Goal: Information Seeking & Learning: Learn about a topic

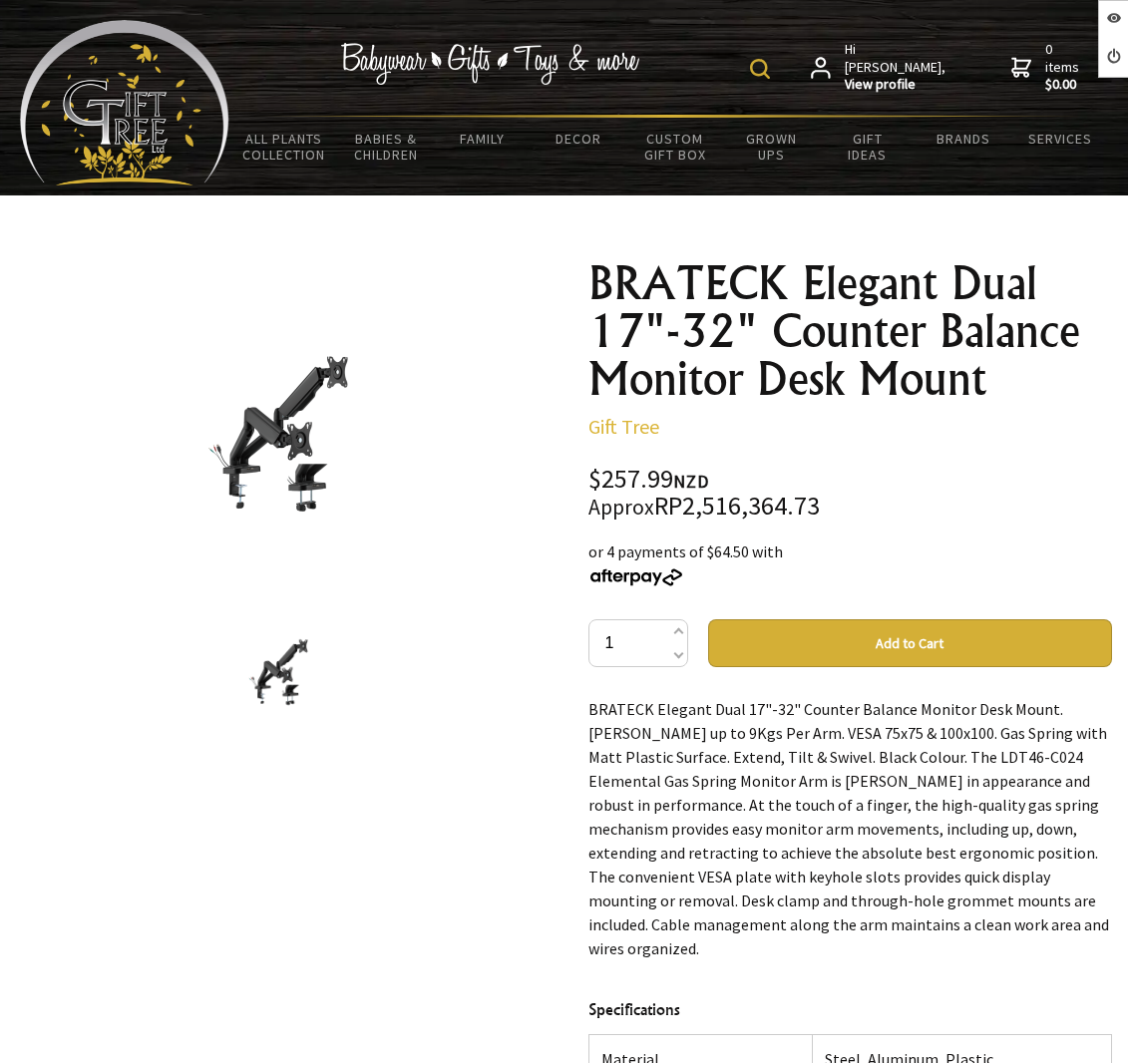
click at [631, 314] on h1 "BRATECK Elegant Dual 17"-32" Counter Balance Monitor Desk Mount" at bounding box center [850, 331] width 524 height 144
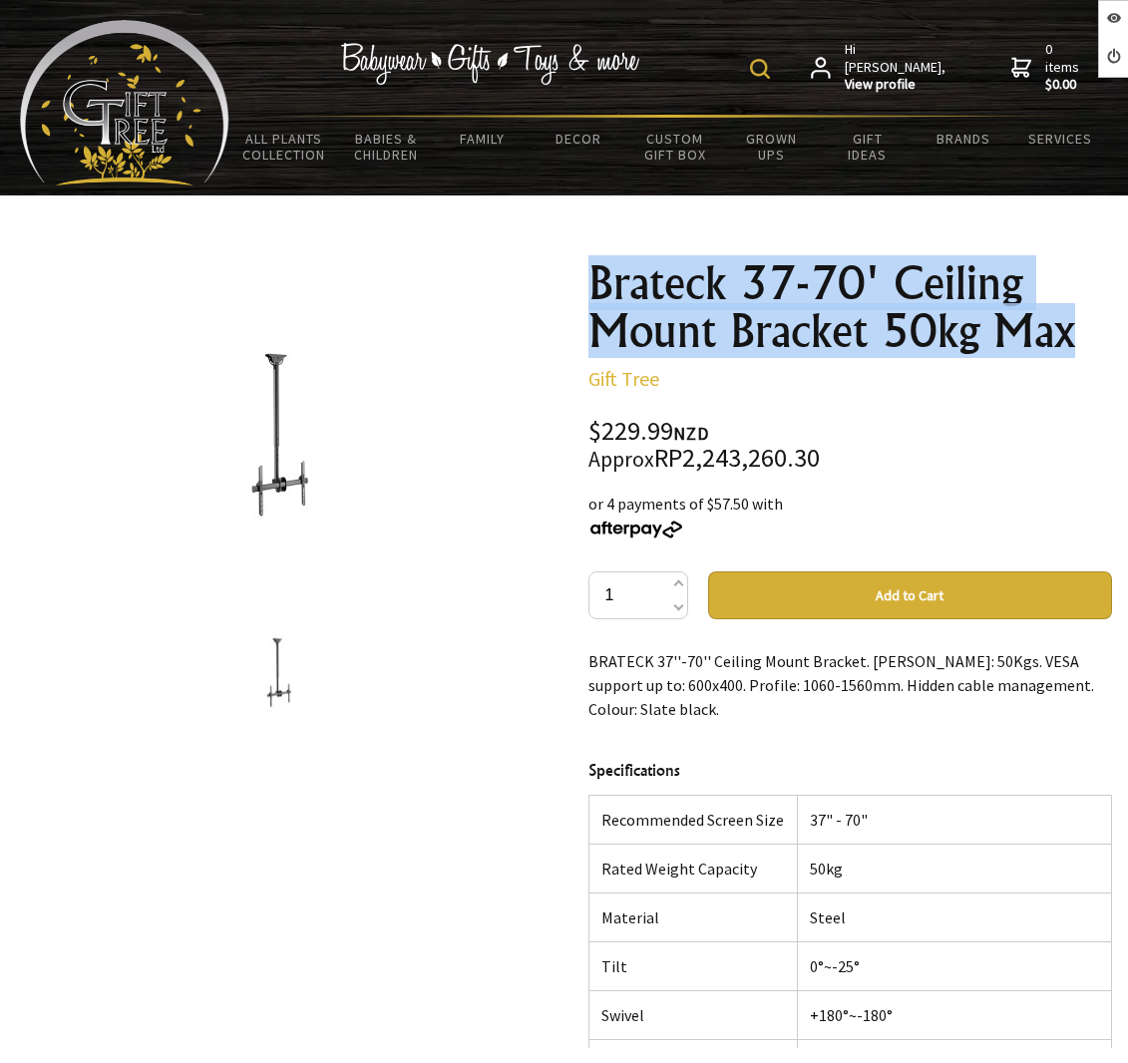
drag, startPoint x: 568, startPoint y: 276, endPoint x: 1075, endPoint y: 342, distance: 510.8
click at [1075, 342] on div "1 /1 Brateck 37-70' Ceiling Mount Bracket 50kg Max Gift Tree $229.99 NZD Approx…" at bounding box center [564, 862] width 1128 height 1239
copy h1 "Brateck 37-70' Ceiling Mount Bracket 50kg Max"
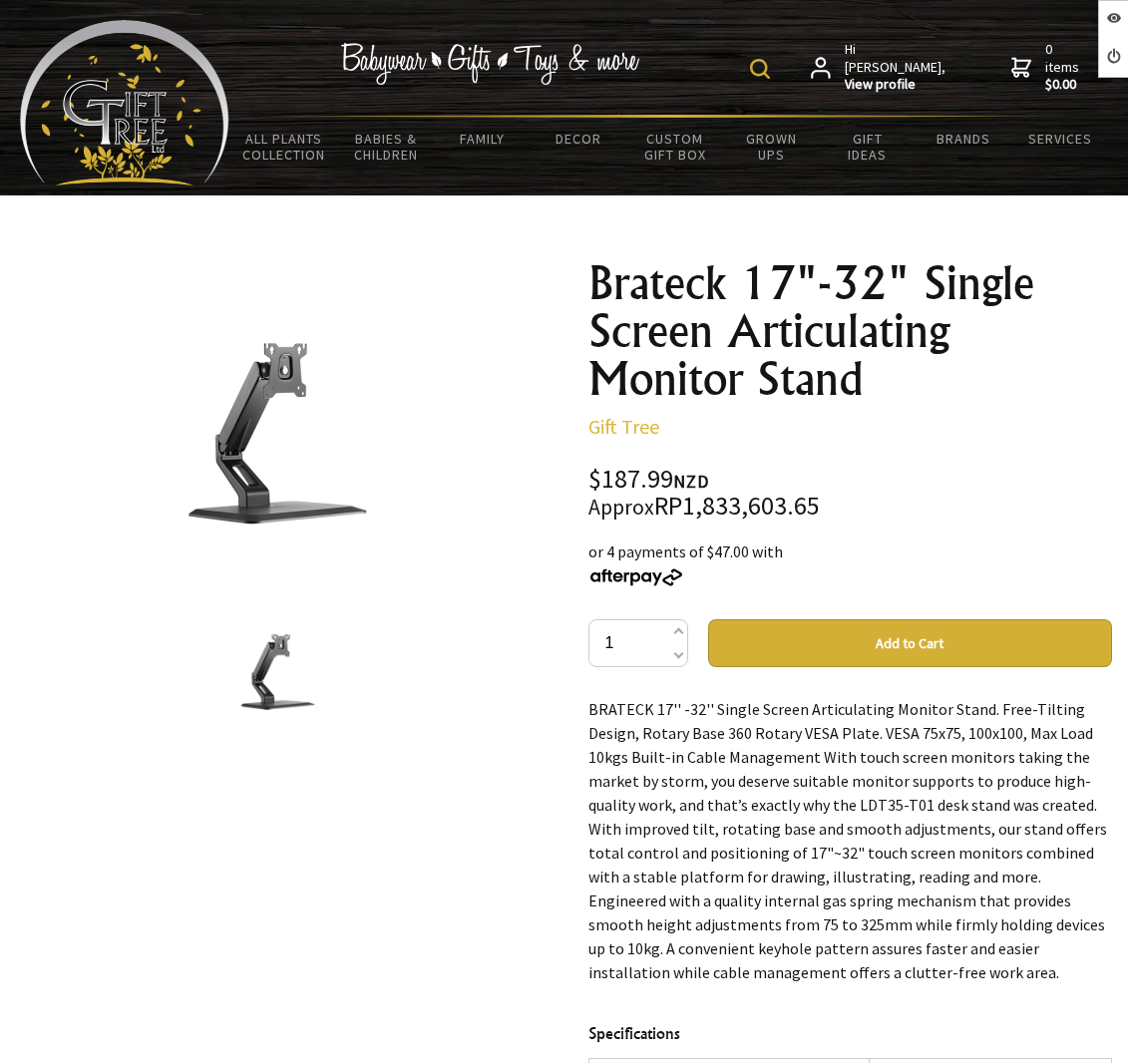
click at [1044, 449] on div "Brateck 17"-32" Single Screen Articulating Monitor Stand Gift Tree $187.99 NZD …" at bounding box center [850, 880] width 524 height 1243
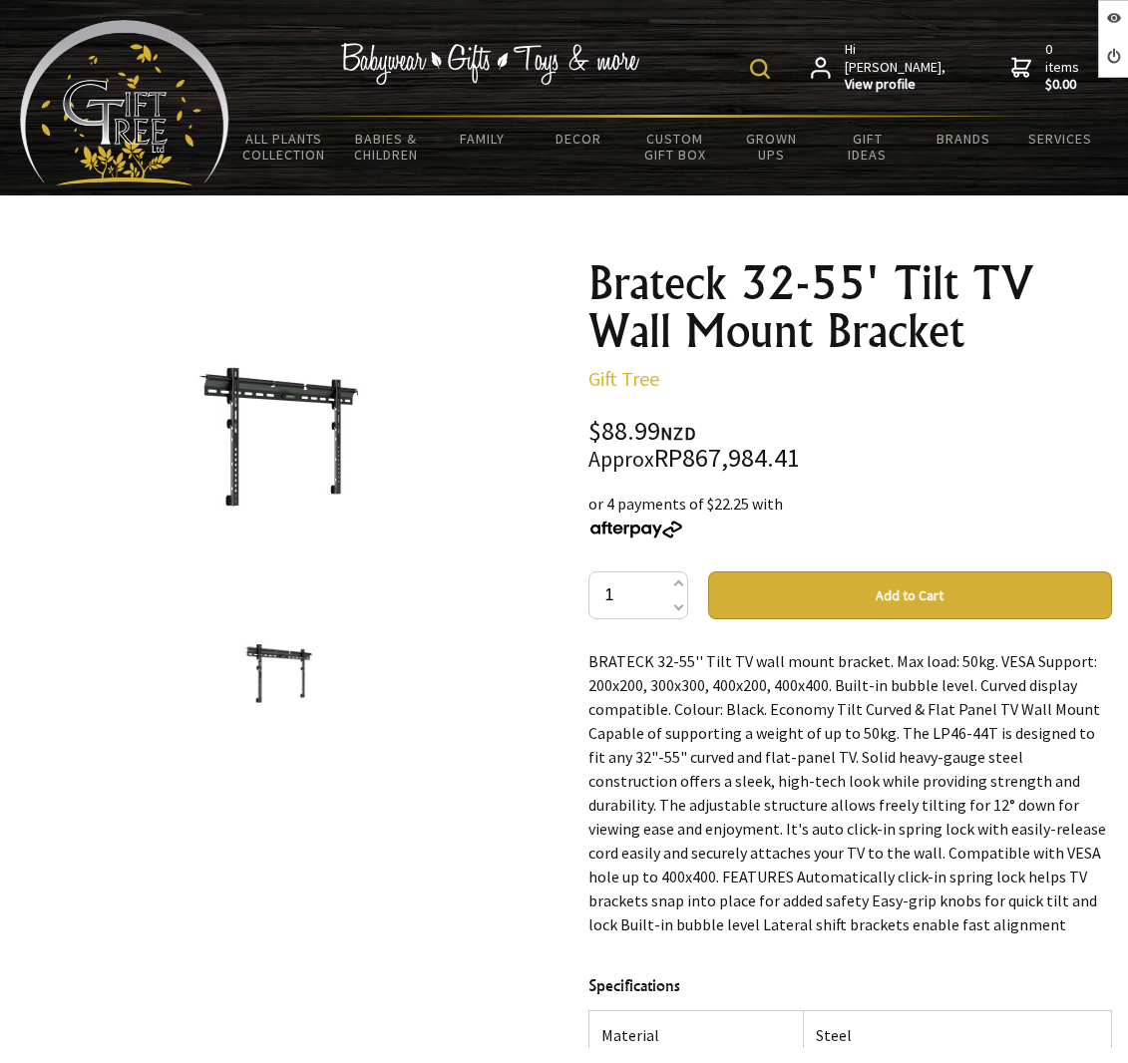
click at [787, 413] on div "Brateck 32-55' Tilt TV Wall Mount Bracket Gift Tree $88.99 NZD Approx RP867,984…" at bounding box center [850, 857] width 524 height 1196
